Goal: Find specific page/section: Find specific page/section

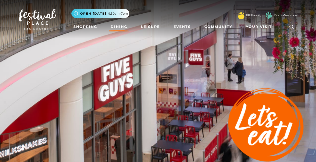
click at [119, 28] on link "Dining" at bounding box center [119, 26] width 21 height 9
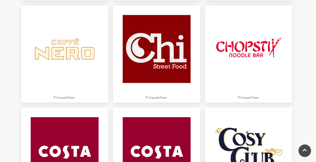
scroll to position [676, 0]
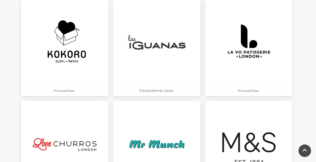
scroll to position [1154, 0]
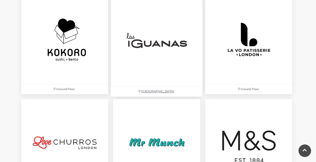
click at [157, 50] on img at bounding box center [157, 40] width 92 height 92
